Goal: Information Seeking & Learning: Learn about a topic

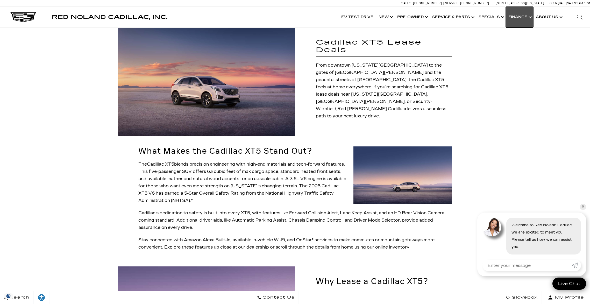
click at [520, 21] on link "Show Finance" at bounding box center [519, 17] width 27 height 21
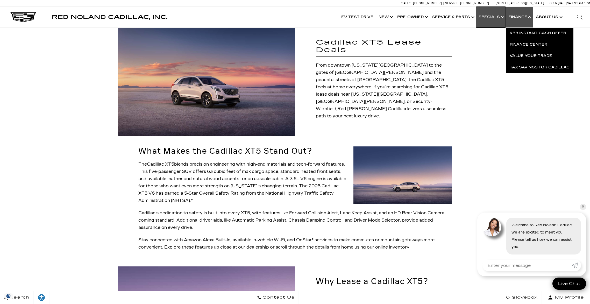
click at [486, 16] on link "Show Specials" at bounding box center [491, 17] width 30 height 21
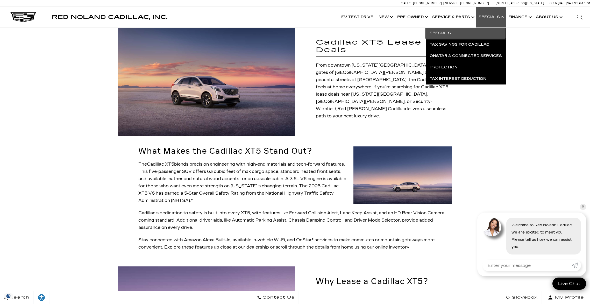
click at [448, 33] on link "Specials" at bounding box center [465, 32] width 80 height 11
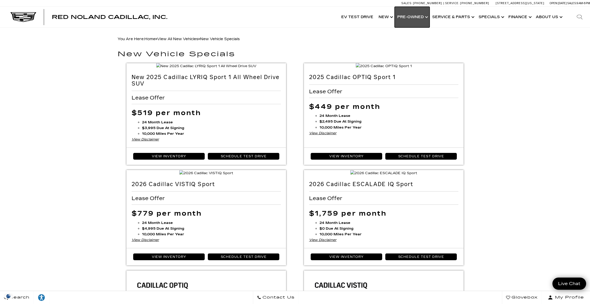
click at [410, 18] on link "Show Pre-Owned" at bounding box center [411, 17] width 35 height 21
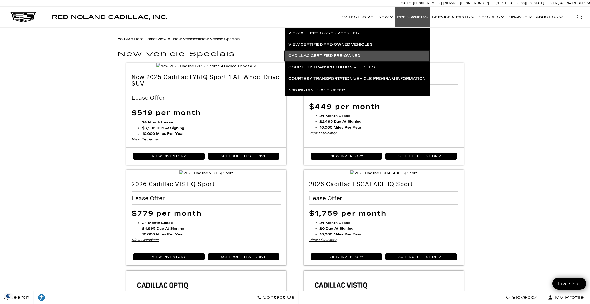
click link "Cadillac Certified Pre-Owned"
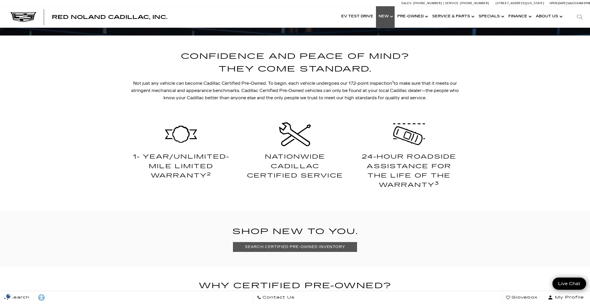
scroll to position [247, 0]
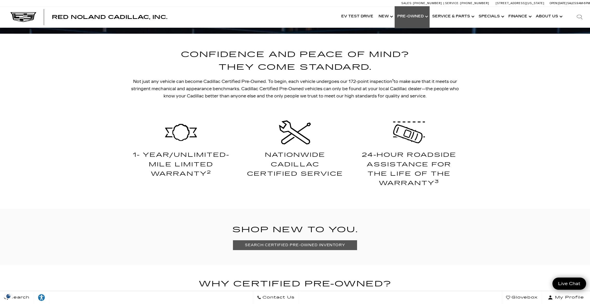
click at [408, 15] on link "Show Pre-Owned" at bounding box center [411, 16] width 35 height 21
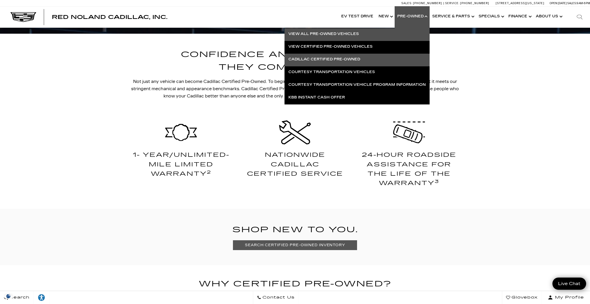
click at [340, 36] on link "View All Pre-Owned Vehicles" at bounding box center [356, 33] width 145 height 11
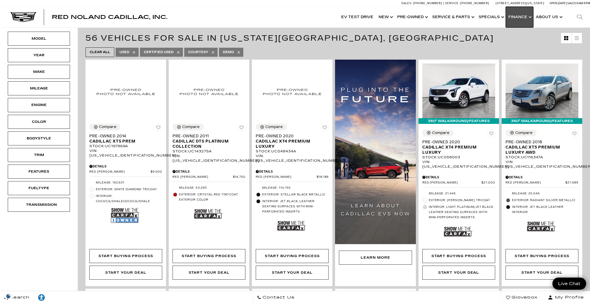
click at [518, 17] on link "Show Finance" at bounding box center [519, 17] width 27 height 21
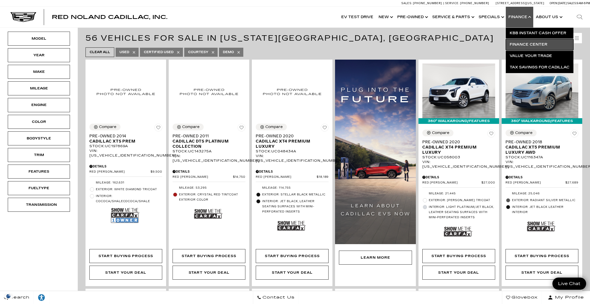
click at [533, 44] on link "Finance Center" at bounding box center [540, 44] width 68 height 11
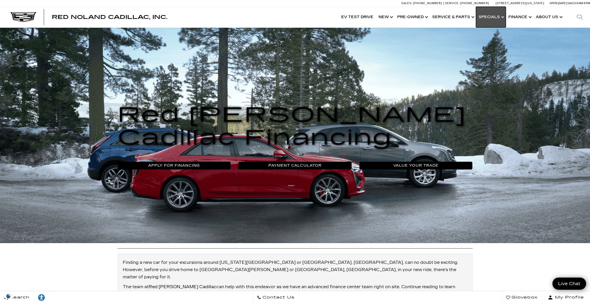
click at [499, 18] on link "Show Specials" at bounding box center [491, 17] width 30 height 21
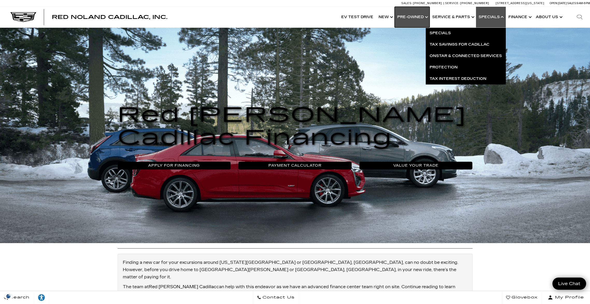
click at [410, 17] on link "Show Pre-Owned" at bounding box center [411, 17] width 35 height 21
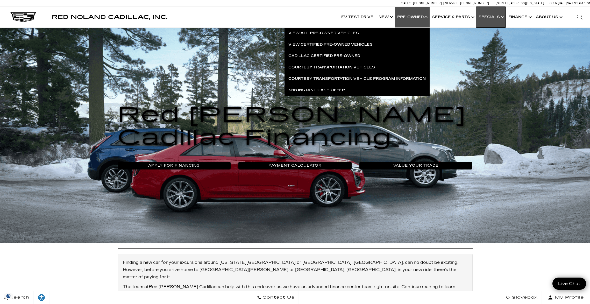
click at [489, 14] on link "Show Specials" at bounding box center [491, 17] width 30 height 21
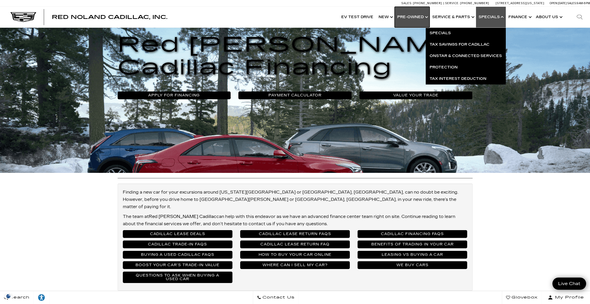
scroll to position [73, 0]
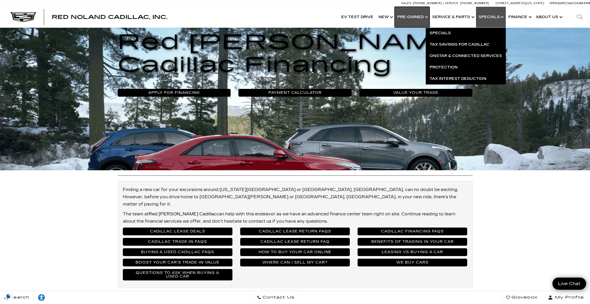
click at [408, 16] on link "Show Pre-Owned" at bounding box center [411, 17] width 35 height 21
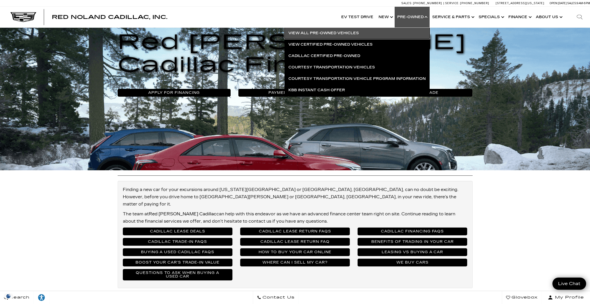
click at [343, 33] on link "View All Pre-Owned Vehicles" at bounding box center [356, 32] width 145 height 11
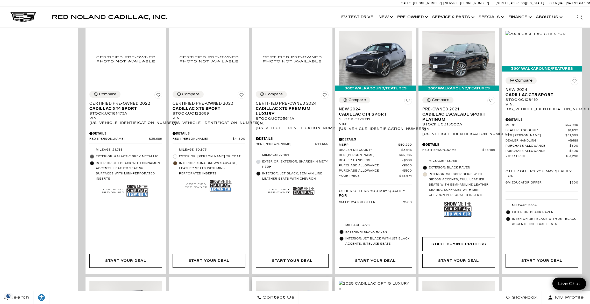
scroll to position [346, 0]
click at [390, 19] on link "Show New" at bounding box center [385, 17] width 19 height 21
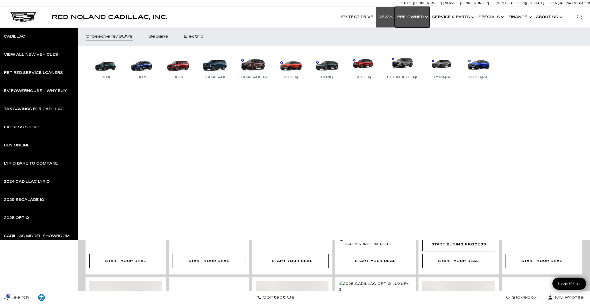
click at [417, 19] on link "Show Pre-Owned" at bounding box center [411, 17] width 35 height 21
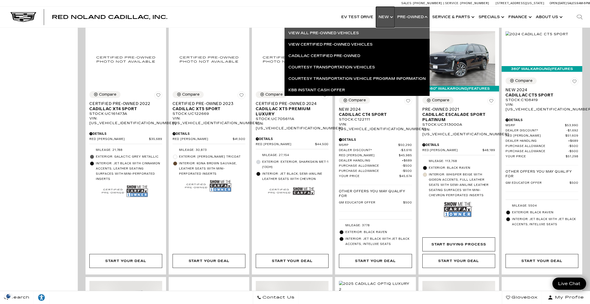
click at [394, 18] on link "Show New" at bounding box center [385, 17] width 19 height 21
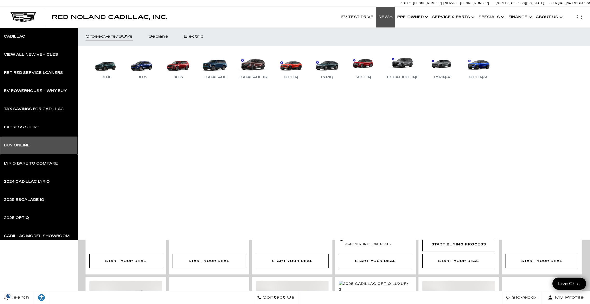
click at [15, 146] on div "Buy Online" at bounding box center [17, 145] width 26 height 4
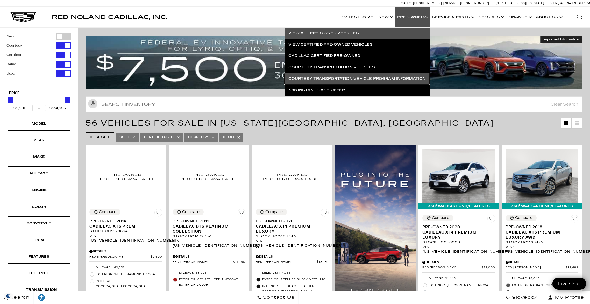
click at [358, 78] on link "Courtesy Transportation Vehicle Program Information" at bounding box center [356, 78] width 145 height 11
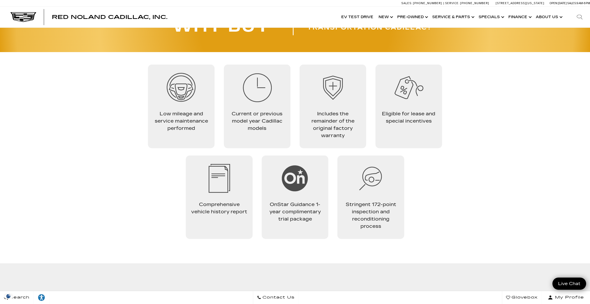
scroll to position [302, 0]
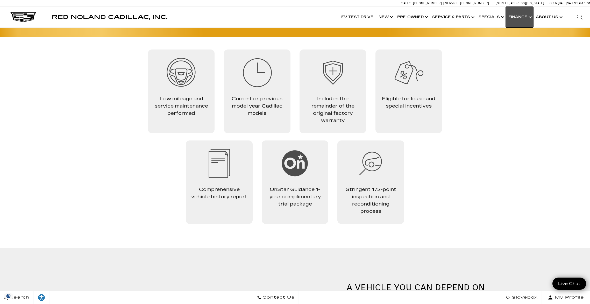
click at [523, 17] on link "Show Finance" at bounding box center [519, 17] width 27 height 21
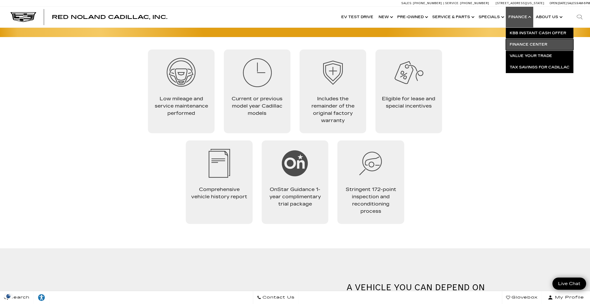
click at [524, 45] on link "Finance Center" at bounding box center [540, 44] width 68 height 11
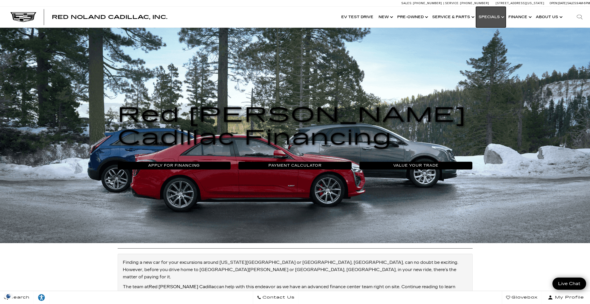
click at [489, 16] on link "Show Specials" at bounding box center [491, 17] width 30 height 21
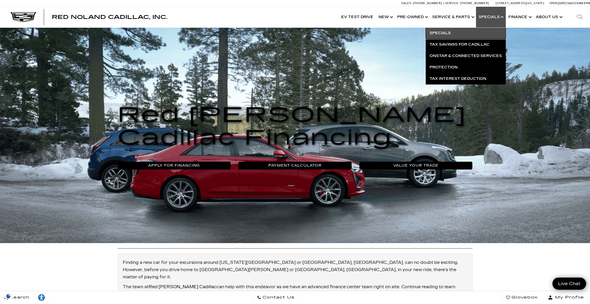
click at [460, 36] on link "Specials" at bounding box center [465, 32] width 80 height 11
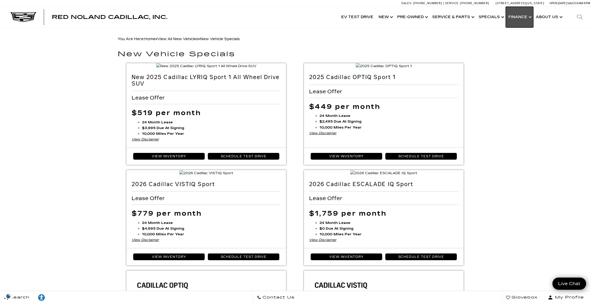
click at [526, 22] on link "Show Finance" at bounding box center [519, 17] width 27 height 21
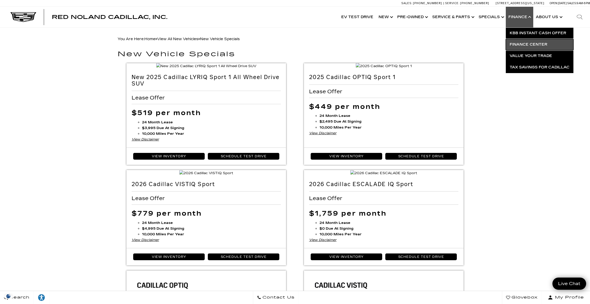
click at [543, 43] on link "Finance Center" at bounding box center [540, 44] width 68 height 11
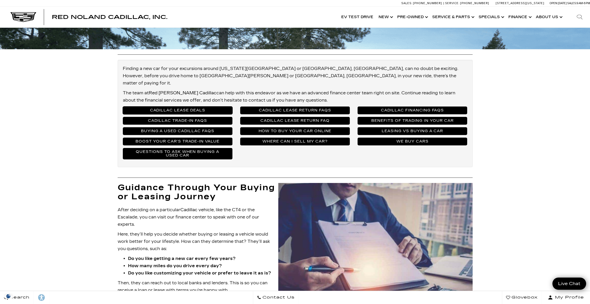
click at [184, 106] on link "Cadillac Lease Deals" at bounding box center [178, 110] width 110 height 8
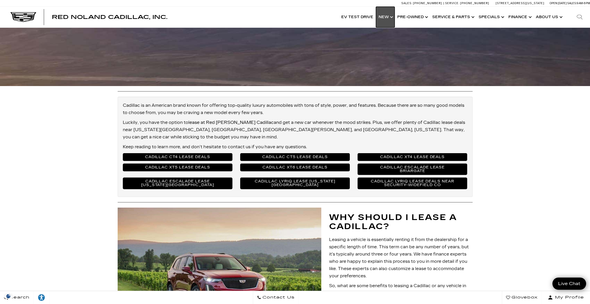
click at [383, 17] on link "Show New" at bounding box center [385, 17] width 19 height 21
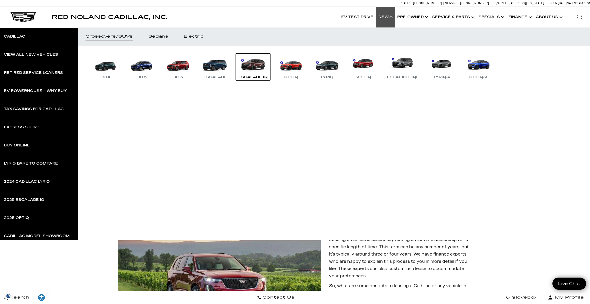
click at [258, 69] on link "Escalade IQ" at bounding box center [253, 66] width 34 height 27
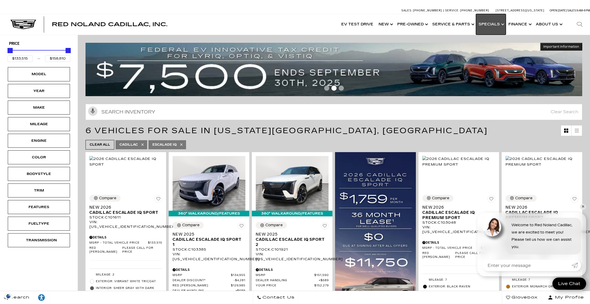
click at [487, 23] on link "Show Specials" at bounding box center [491, 24] width 30 height 21
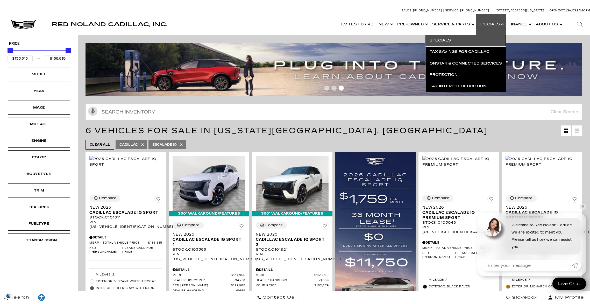
click at [454, 39] on link "Specials" at bounding box center [465, 40] width 80 height 11
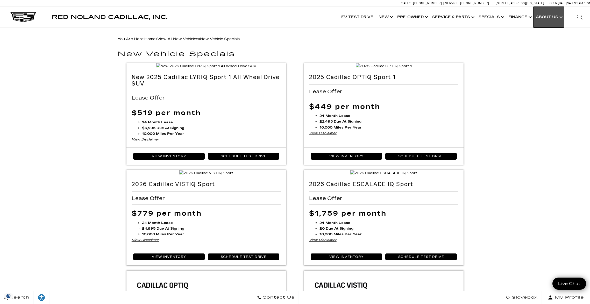
click at [551, 18] on link "Show About Us" at bounding box center [548, 17] width 31 height 21
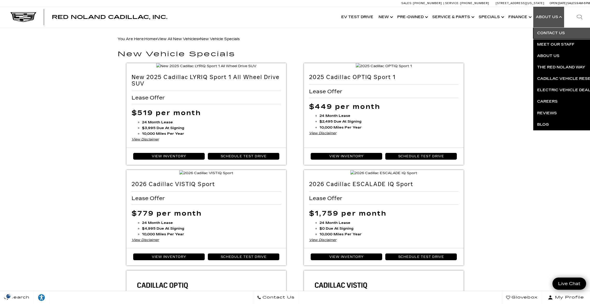
click at [553, 31] on link "Contact Us" at bounding box center [595, 32] width 125 height 11
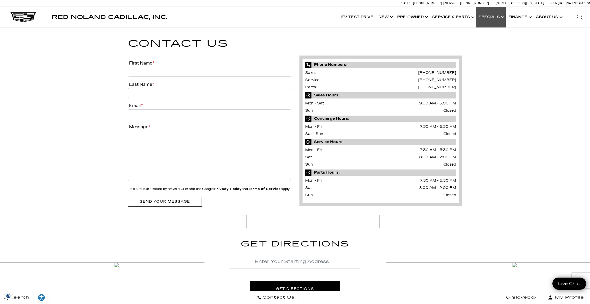
click at [497, 19] on link "Show Specials" at bounding box center [491, 17] width 30 height 21
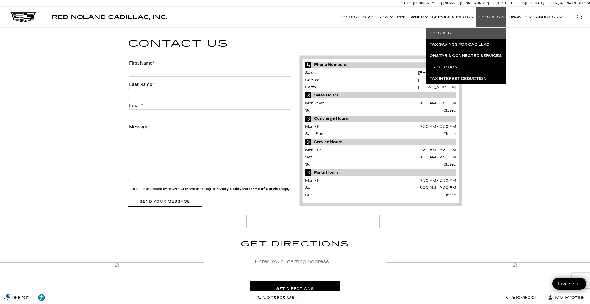
click at [451, 33] on link "Specials" at bounding box center [465, 32] width 80 height 11
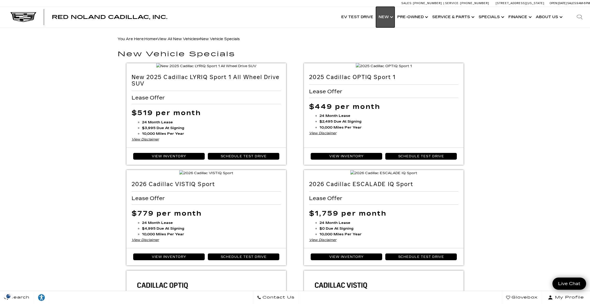
click at [385, 20] on link "Show New" at bounding box center [385, 17] width 19 height 21
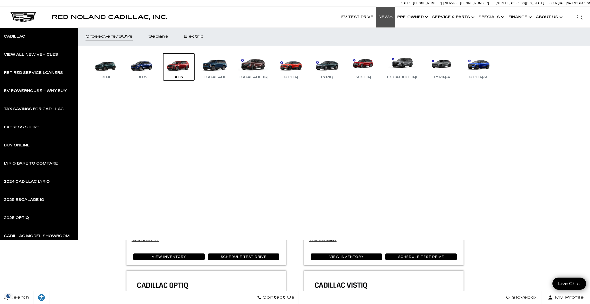
click at [181, 66] on link "XT6" at bounding box center [178, 66] width 31 height 27
